Goal: Information Seeking & Learning: Learn about a topic

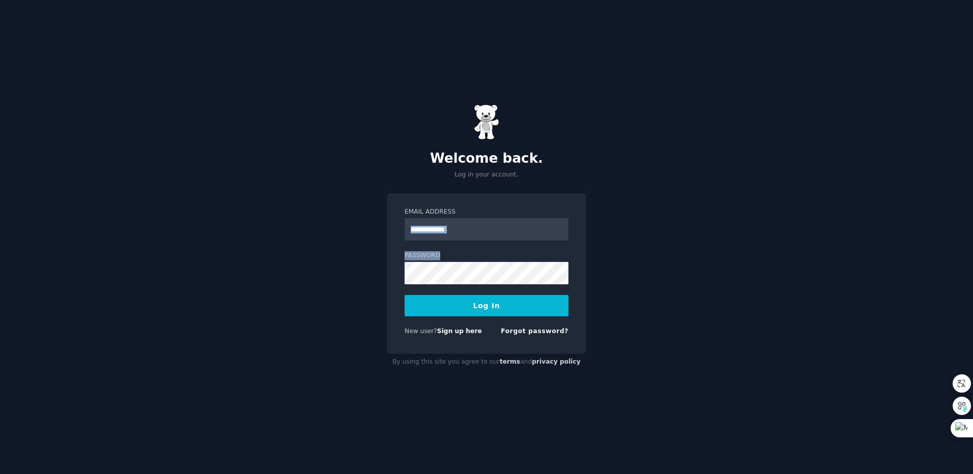
drag, startPoint x: 681, startPoint y: 245, endPoint x: 714, endPoint y: 206, distance: 51.2
click at [710, 209] on div "Welcome back. Log in your account. Email Address Password Log In New user? Sign…" at bounding box center [486, 237] width 973 height 474
click at [465, 228] on input "Email Address" at bounding box center [486, 229] width 164 height 22
click at [54, 442] on div "Welcome back. Log in your account. Email Address Password Log In New user? Sign…" at bounding box center [486, 237] width 973 height 474
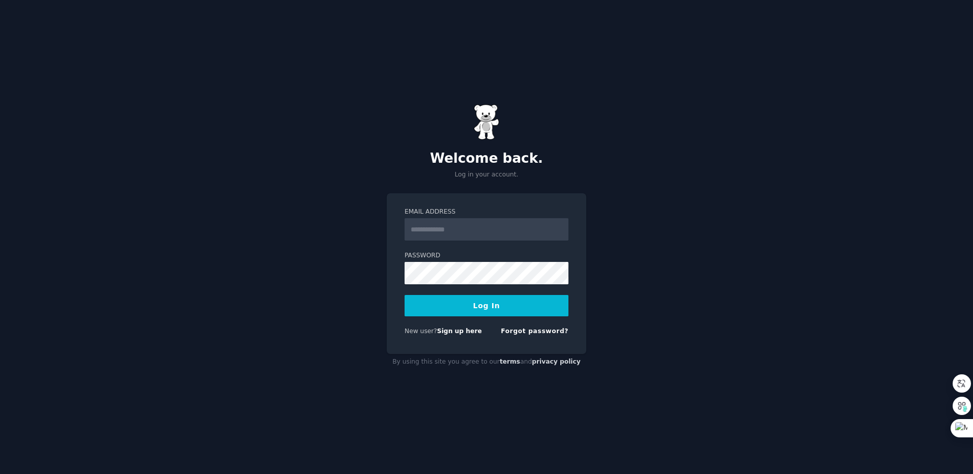
click at [52, 454] on div "Welcome back. Log in your account. Email Address Password Log In New user? Sign…" at bounding box center [486, 237] width 973 height 474
drag, startPoint x: 216, startPoint y: 212, endPoint x: 350, endPoint y: 188, distance: 137.0
click at [220, 213] on div "Welcome back. Log in your account. Email Address Password Log In New user? Sign…" at bounding box center [486, 237] width 973 height 474
click at [456, 244] on form "Email Address Password Log In New user? Sign up here Forgot password?" at bounding box center [486, 274] width 164 height 132
drag, startPoint x: 463, startPoint y: 235, endPoint x: 450, endPoint y: 240, distance: 14.2
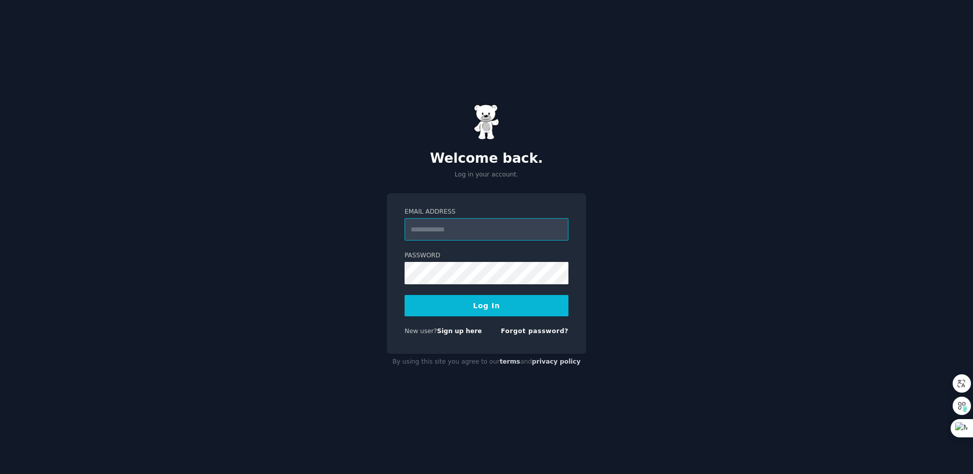
click at [463, 235] on input "Email Address" at bounding box center [486, 229] width 164 height 22
paste input "**********"
type input "**********"
drag, startPoint x: 222, startPoint y: 251, endPoint x: 334, endPoint y: 260, distance: 112.3
click at [226, 253] on div "**********" at bounding box center [486, 237] width 973 height 474
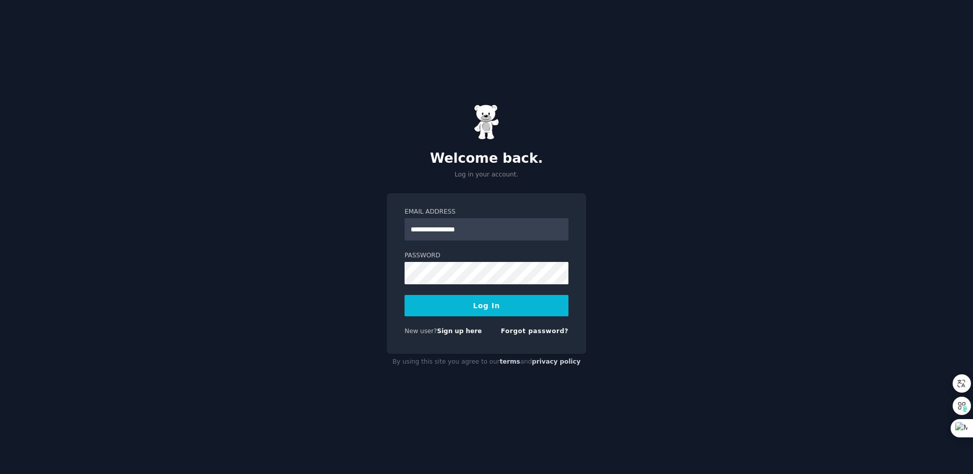
click at [486, 302] on button "Log In" at bounding box center [486, 305] width 164 height 21
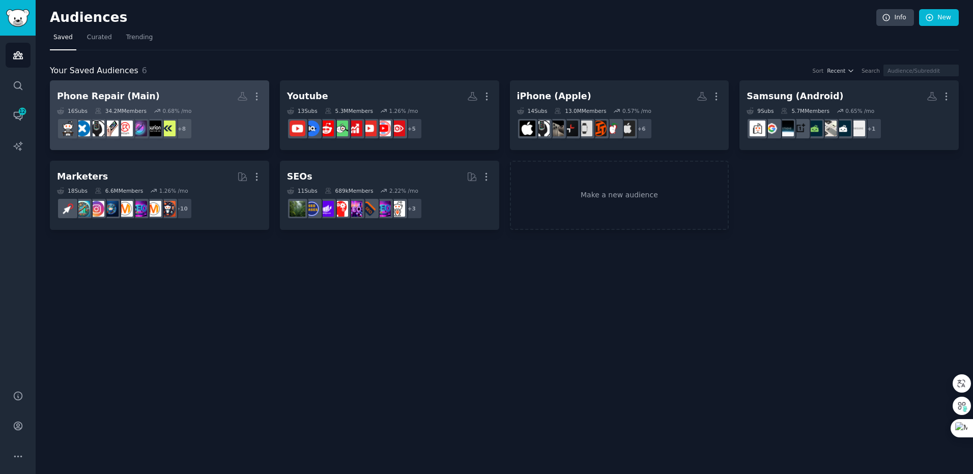
click at [184, 99] on h2 "Phone Repair (Main) More" at bounding box center [159, 96] width 205 height 18
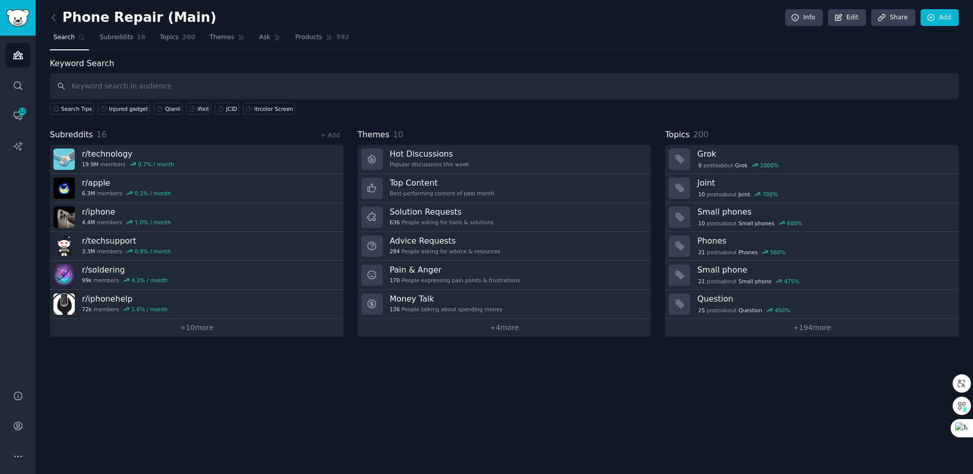
click at [113, 82] on input "text" at bounding box center [504, 86] width 908 height 26
type input "p"
type input "phone repair"
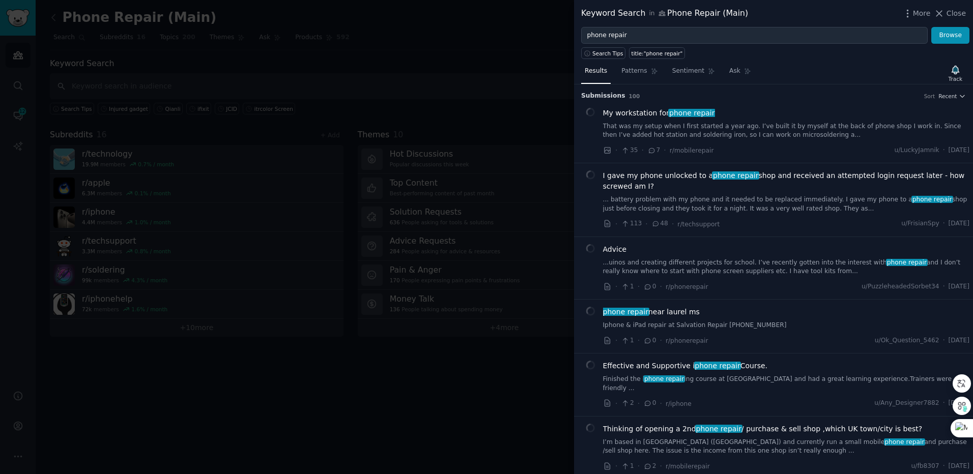
drag, startPoint x: 433, startPoint y: 433, endPoint x: 219, endPoint y: 347, distance: 231.2
click at [431, 433] on div at bounding box center [486, 237] width 973 height 474
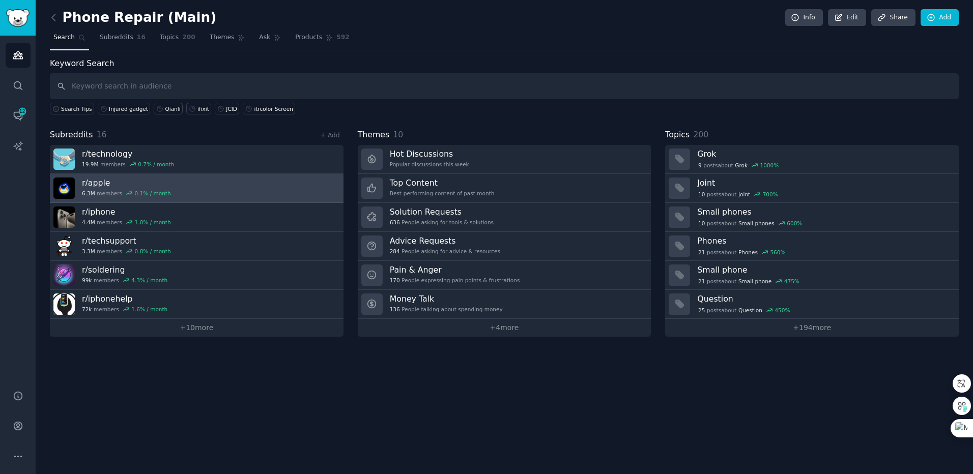
click at [178, 182] on link "r/ apple 6.3M members 0.1 % / month" at bounding box center [197, 188] width 294 height 29
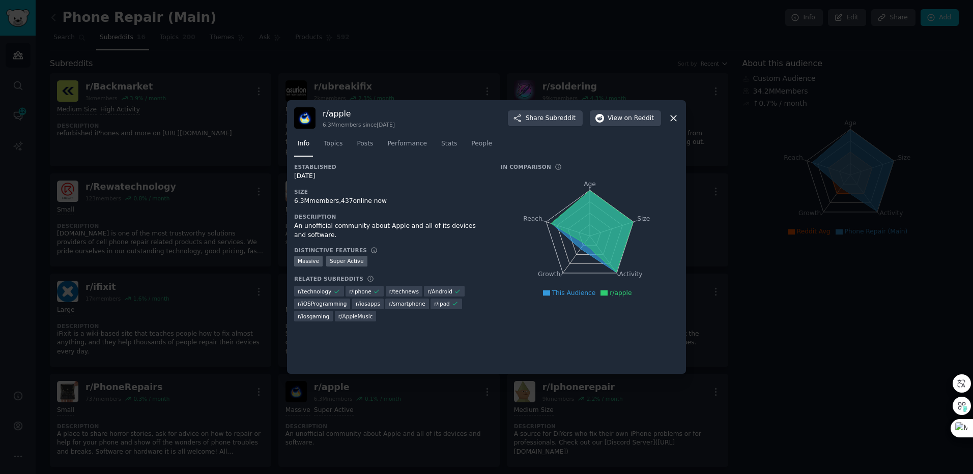
click at [678, 121] on icon at bounding box center [673, 118] width 11 height 11
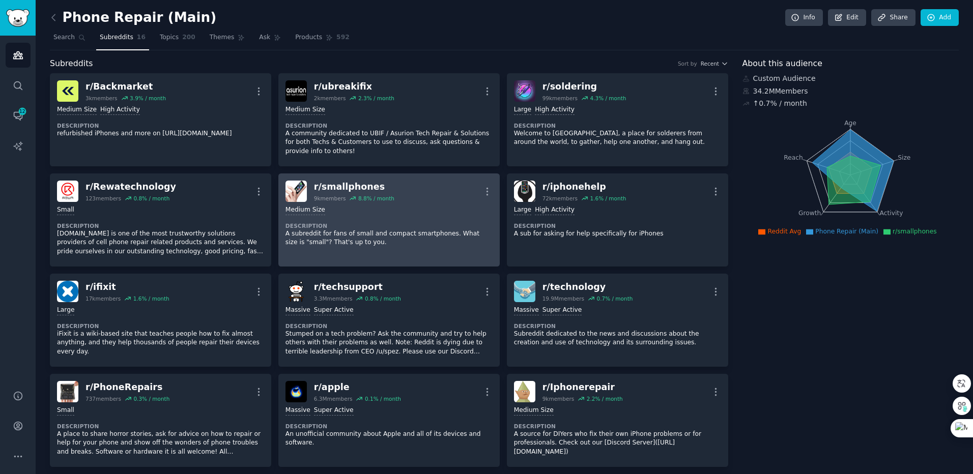
click at [329, 227] on dt "Description" at bounding box center [388, 225] width 207 height 7
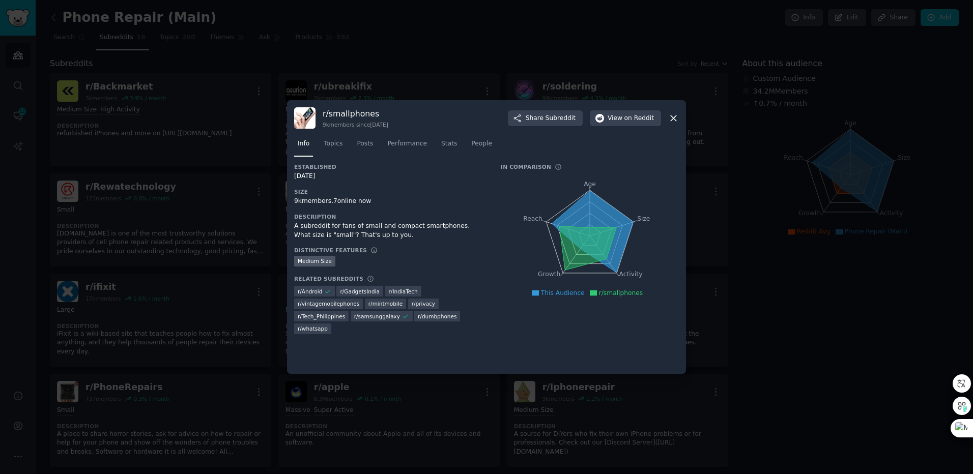
click at [675, 118] on icon at bounding box center [673, 118] width 11 height 11
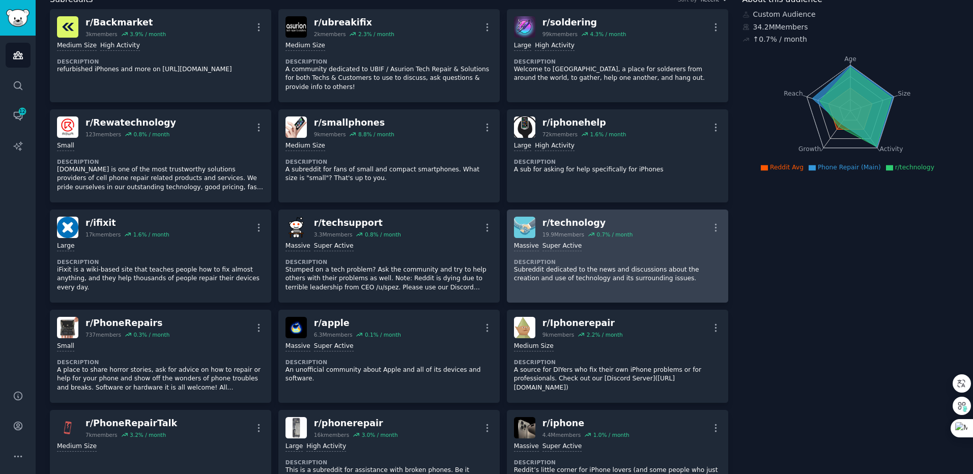
scroll to position [71, 0]
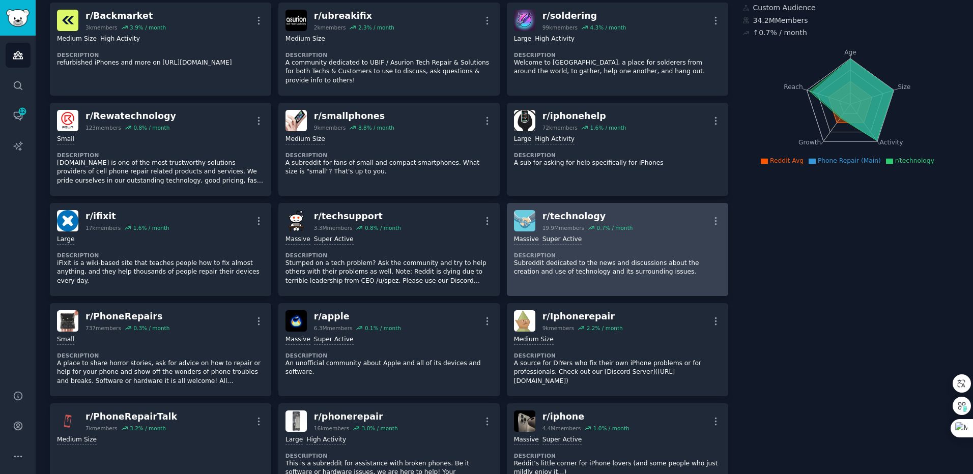
click at [606, 259] on p "Subreddit dedicated to the news and discussions about the creation and use of t…" at bounding box center [617, 268] width 207 height 18
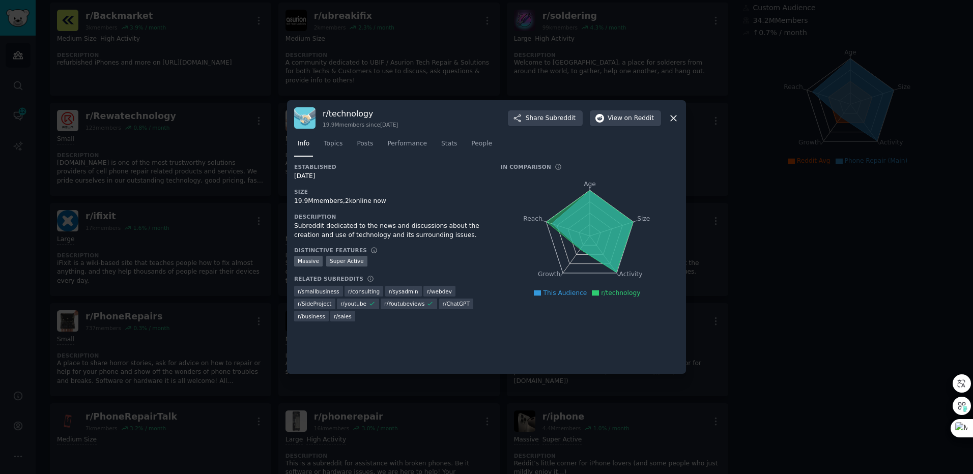
click at [684, 115] on div "r/ technology 19.9M members since [DATE] Share Subreddit View on Reddit Info To…" at bounding box center [486, 237] width 399 height 274
click at [677, 119] on icon at bounding box center [673, 118] width 11 height 11
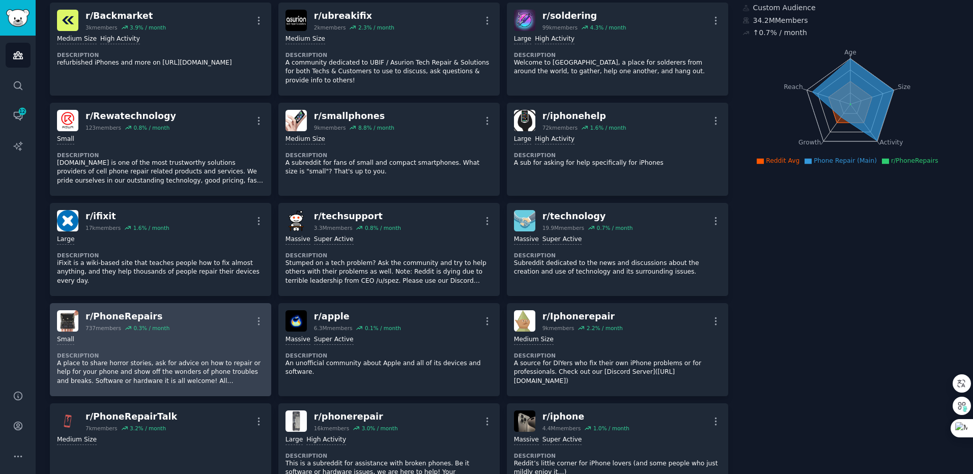
click at [125, 315] on div "r/ PhoneRepairs" at bounding box center [127, 316] width 84 height 13
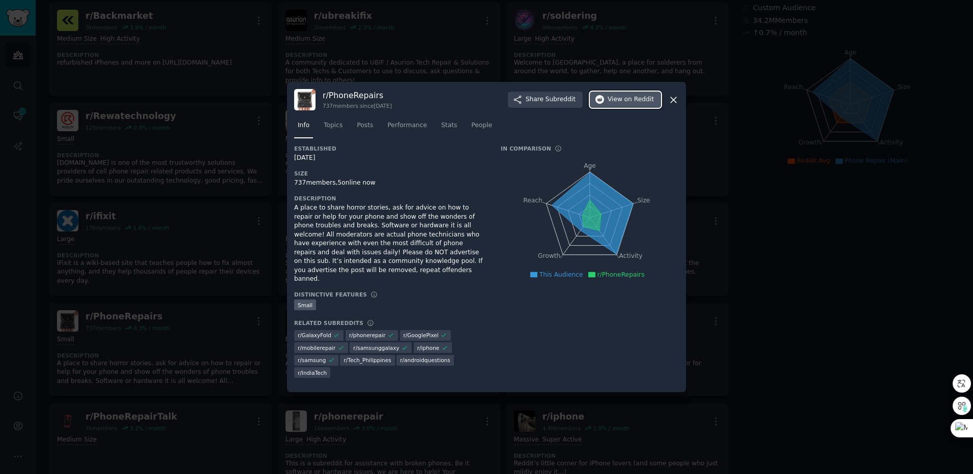
click at [628, 104] on span "on Reddit" at bounding box center [639, 99] width 30 height 9
click at [671, 101] on icon at bounding box center [673, 100] width 11 height 11
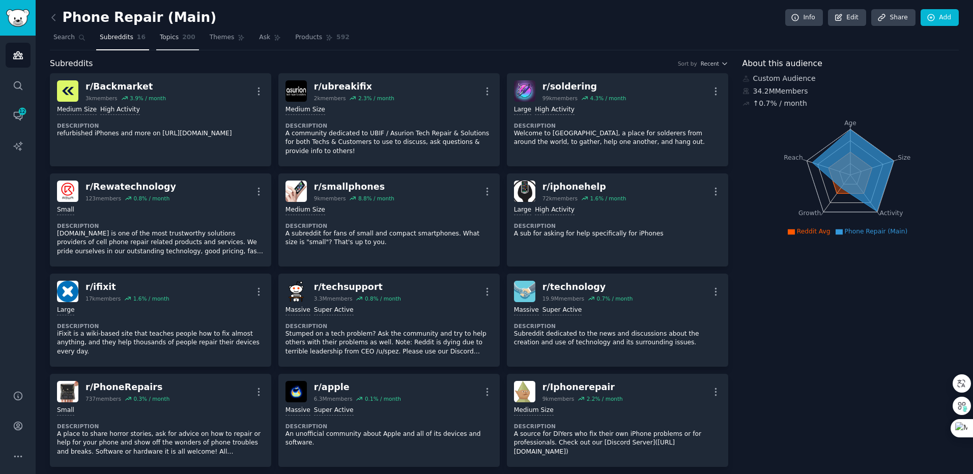
click at [163, 42] on span "Topics" at bounding box center [169, 37] width 19 height 9
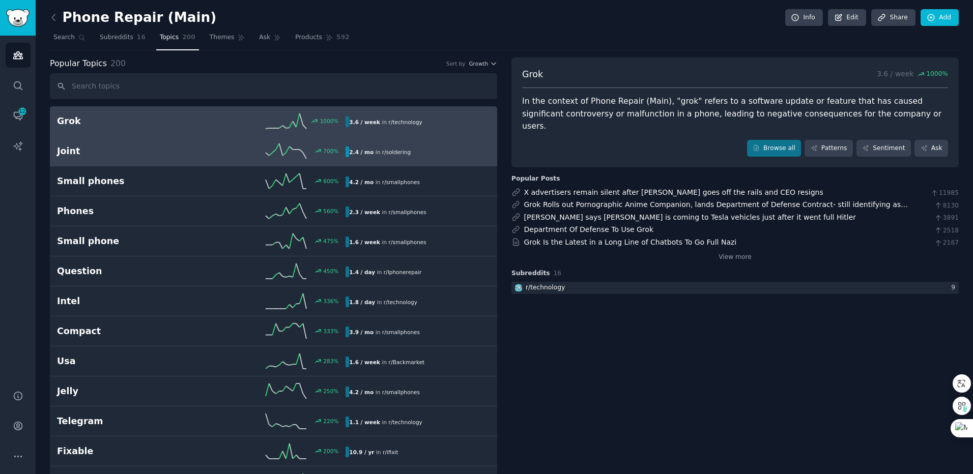
click at [140, 151] on h2 "Joint" at bounding box center [129, 151] width 144 height 13
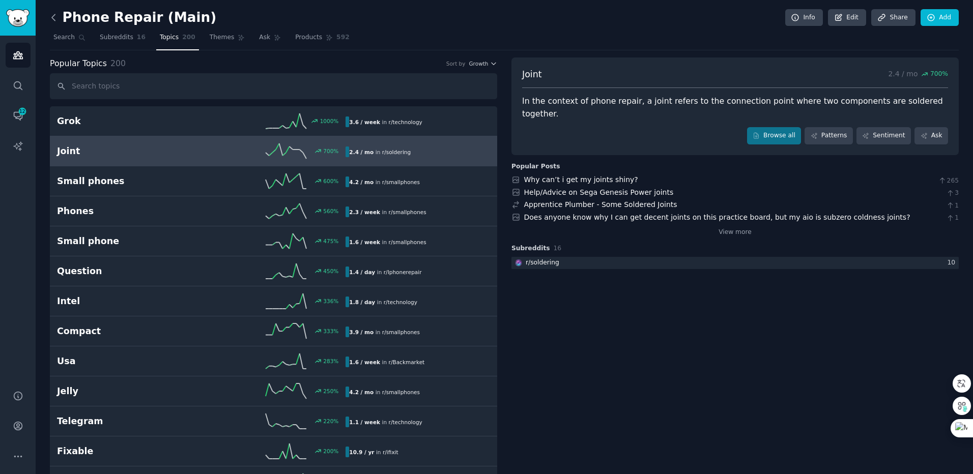
click at [52, 17] on icon at bounding box center [53, 17] width 3 height 6
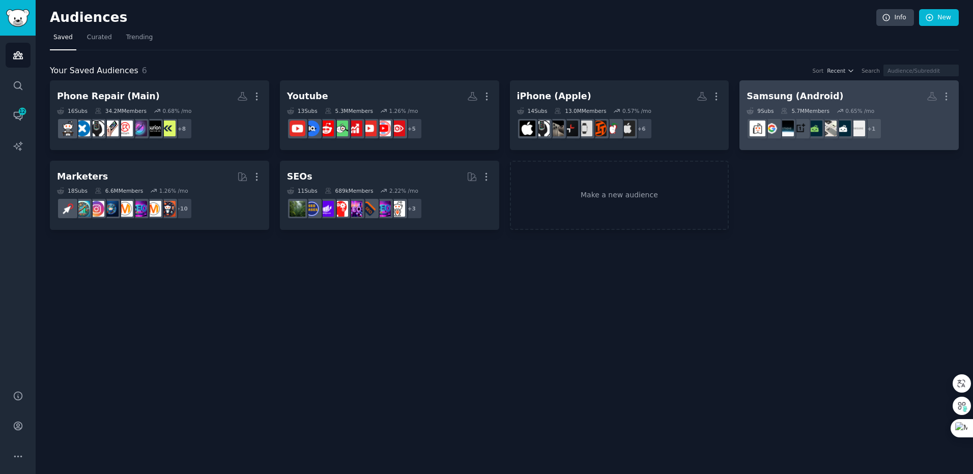
click at [845, 101] on h2 "Samsung (Android) More" at bounding box center [848, 96] width 205 height 18
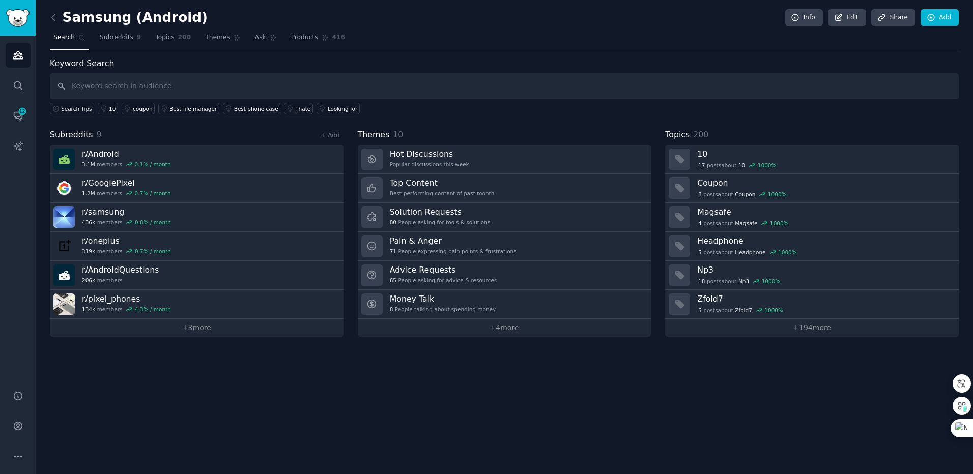
click at [49, 22] on div "Samsung (Android) Info Edit Share Add Search Subreddits 9 Topics 200 Themes Ask…" at bounding box center [504, 237] width 937 height 474
click at [53, 18] on icon at bounding box center [53, 17] width 11 height 11
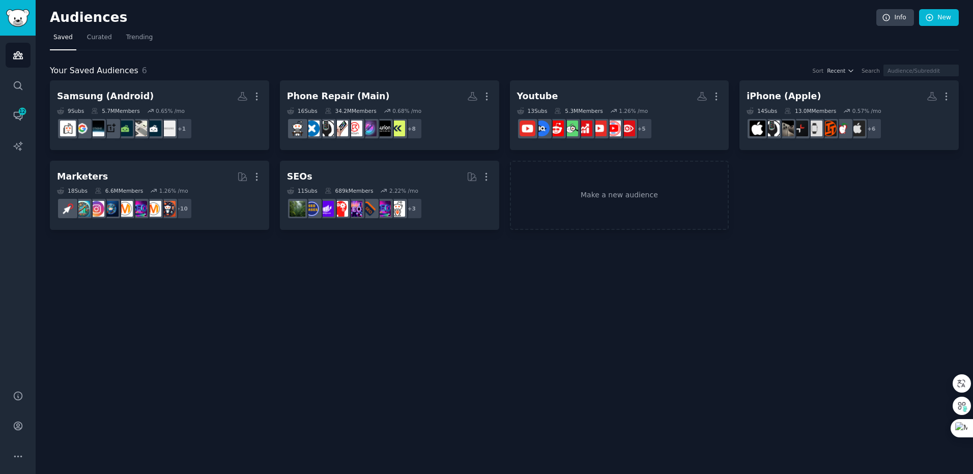
click at [53, 18] on h2 "Audiences" at bounding box center [463, 18] width 826 height 16
click at [16, 120] on icon "Sidebar" at bounding box center [18, 115] width 11 height 11
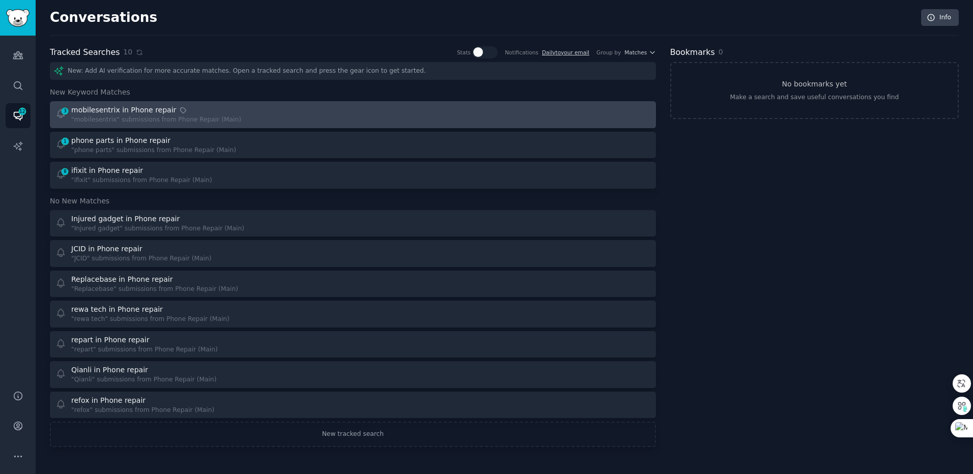
click at [183, 125] on link "3 mobilesentrix in Phone repair "mobilesentrix" submissions from Phone Repair (…" at bounding box center [353, 114] width 606 height 27
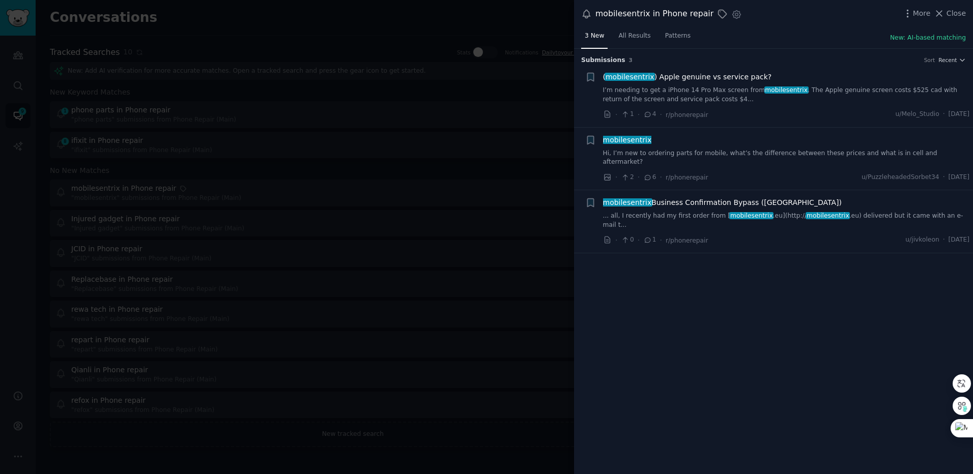
click at [721, 82] on div "( mobilesentrix ) Apple genuine vs service pack? I’m needing to get a iPhone 14…" at bounding box center [786, 88] width 367 height 32
click at [722, 79] on span "( mobilesentrix ) Apple genuine vs service pack?" at bounding box center [687, 77] width 169 height 11
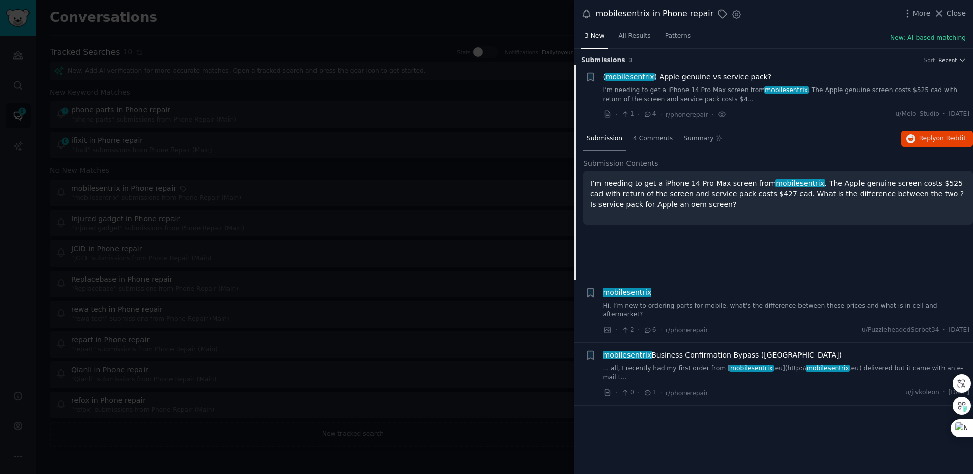
click at [780, 313] on div "mobilesentrix Hi, I’m new to ordering parts for mobile, what’s the difference b…" at bounding box center [786, 311] width 367 height 48
click at [782, 300] on div "mobilesentrix Hi, I’m new to ordering parts for mobile, what’s the difference b…" at bounding box center [786, 303] width 367 height 32
click at [750, 350] on span "mobilesentrix Business Confirmation Bypass ([GEOGRAPHIC_DATA])" at bounding box center [722, 355] width 239 height 11
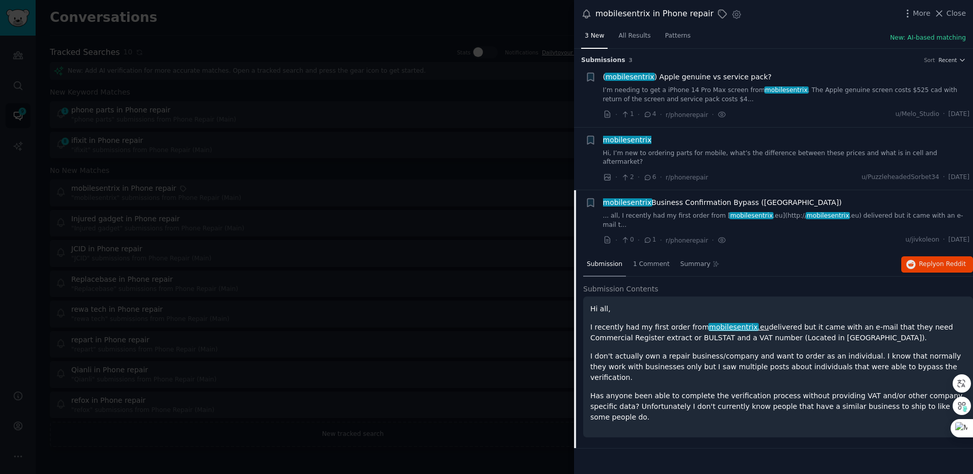
click at [749, 351] on p "I don't actually own a repair business/company and want to order as an individu…" at bounding box center [777, 367] width 375 height 32
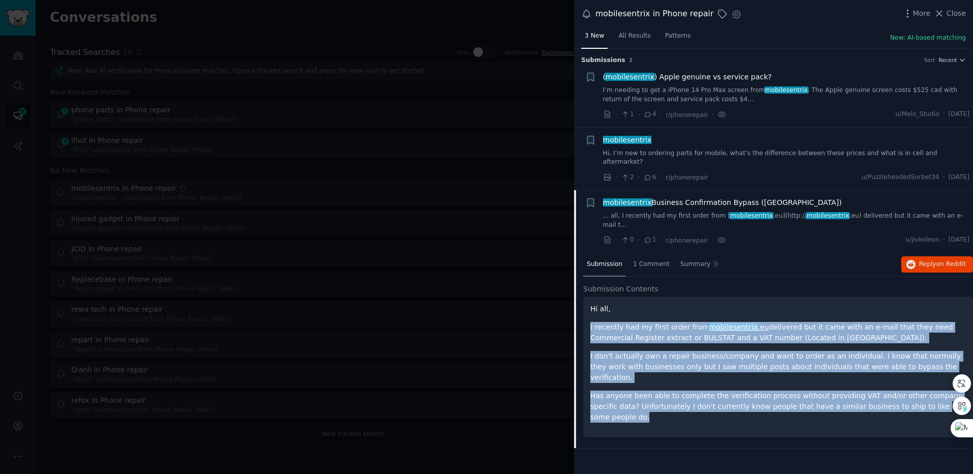
drag, startPoint x: 643, startPoint y: 386, endPoint x: 586, endPoint y: 303, distance: 100.6
click at [586, 303] on div "Hi all, I recently had my first order from mobilesentrix .eu delivered but it c…" at bounding box center [778, 367] width 390 height 141
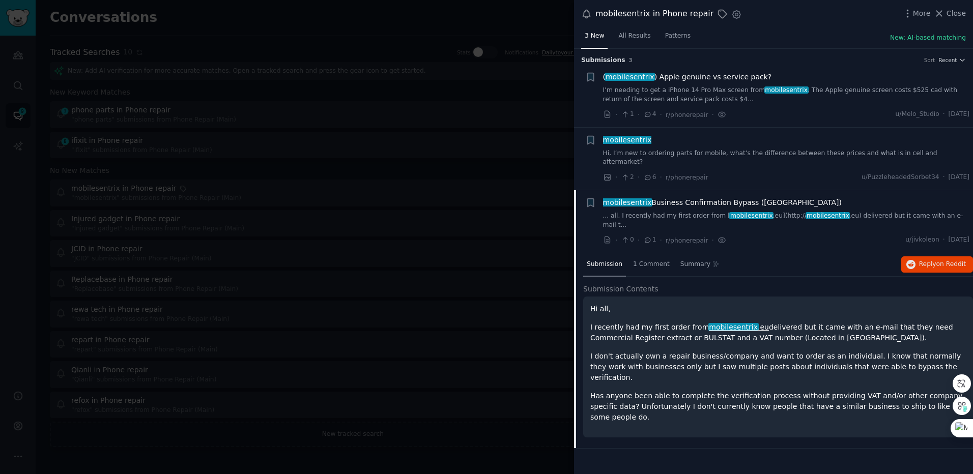
click at [458, 238] on div at bounding box center [486, 237] width 973 height 474
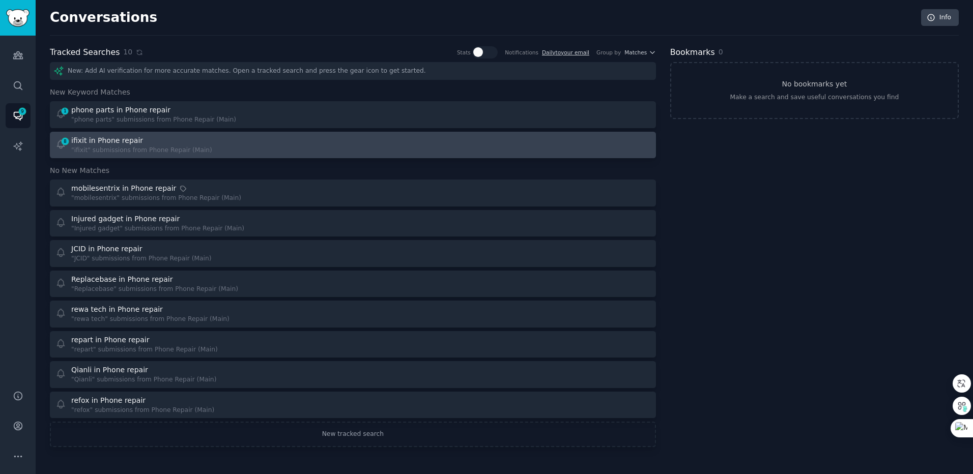
click at [253, 141] on div "8 ifixit in Phone repair "ifixit" submissions from Phone Repair (Main)" at bounding box center [200, 145] width 290 height 20
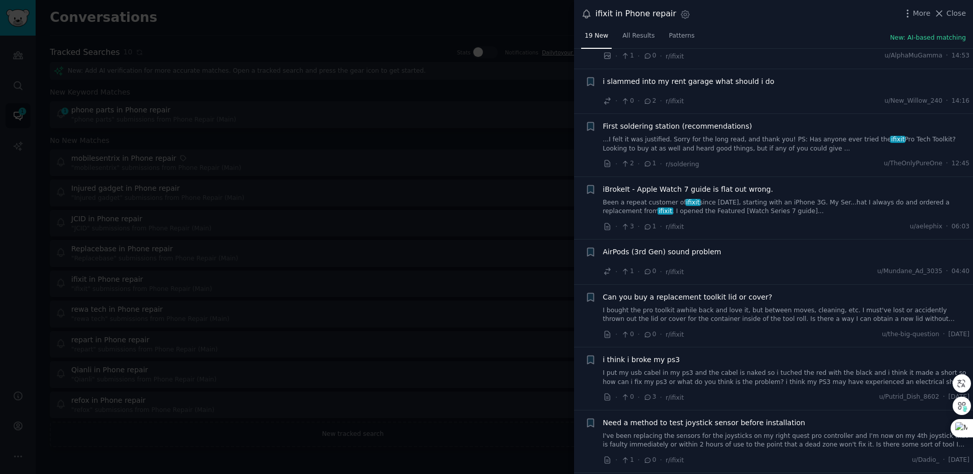
scroll to position [64, 0]
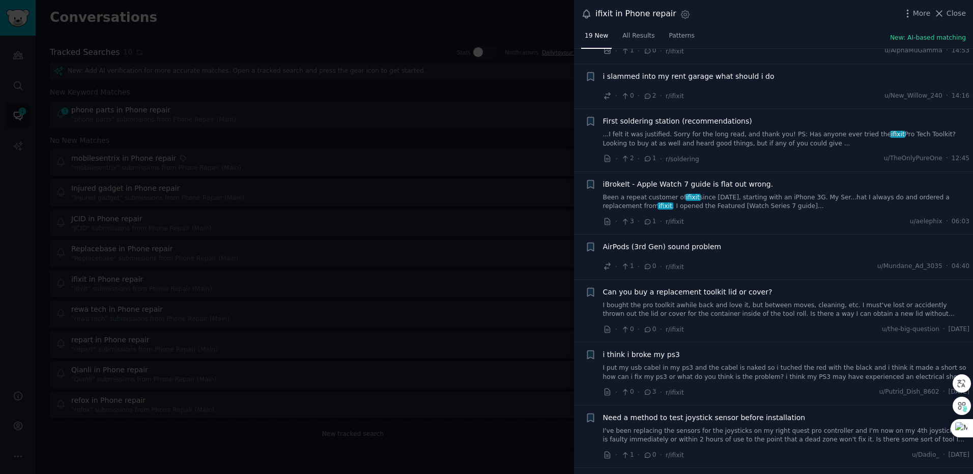
click at [717, 245] on div "AirPods (3rd Gen) sound problem" at bounding box center [786, 247] width 367 height 11
click at [711, 245] on span "AirPods (3rd Gen) sound problem" at bounding box center [662, 247] width 119 height 11
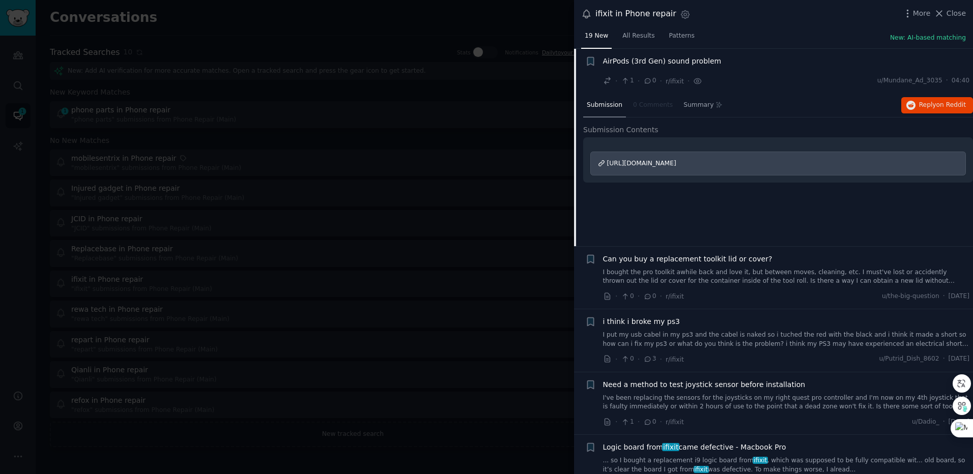
scroll to position [250, 0]
click at [676, 166] on span "[URL][DOMAIN_NAME]" at bounding box center [641, 162] width 69 height 7
click at [350, 168] on div at bounding box center [486, 237] width 973 height 474
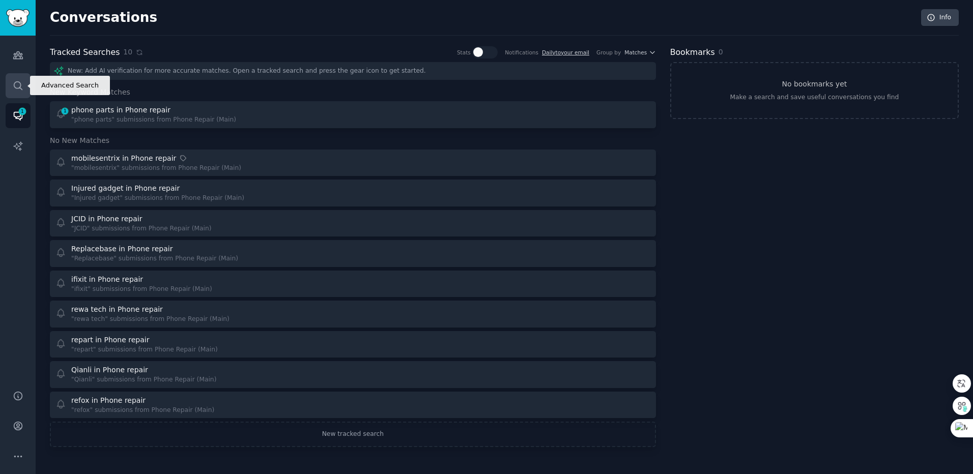
click at [11, 83] on link "Search" at bounding box center [18, 85] width 25 height 25
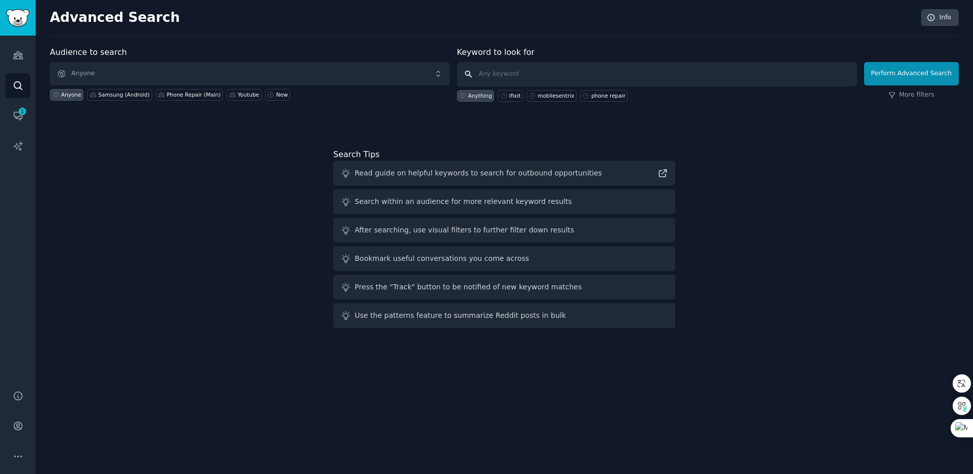
click at [540, 70] on input "text" at bounding box center [657, 74] width 400 height 24
type input "iPhone repair common issue"
click button "Perform Advanced Search" at bounding box center [911, 73] width 95 height 23
